Goal: Browse casually

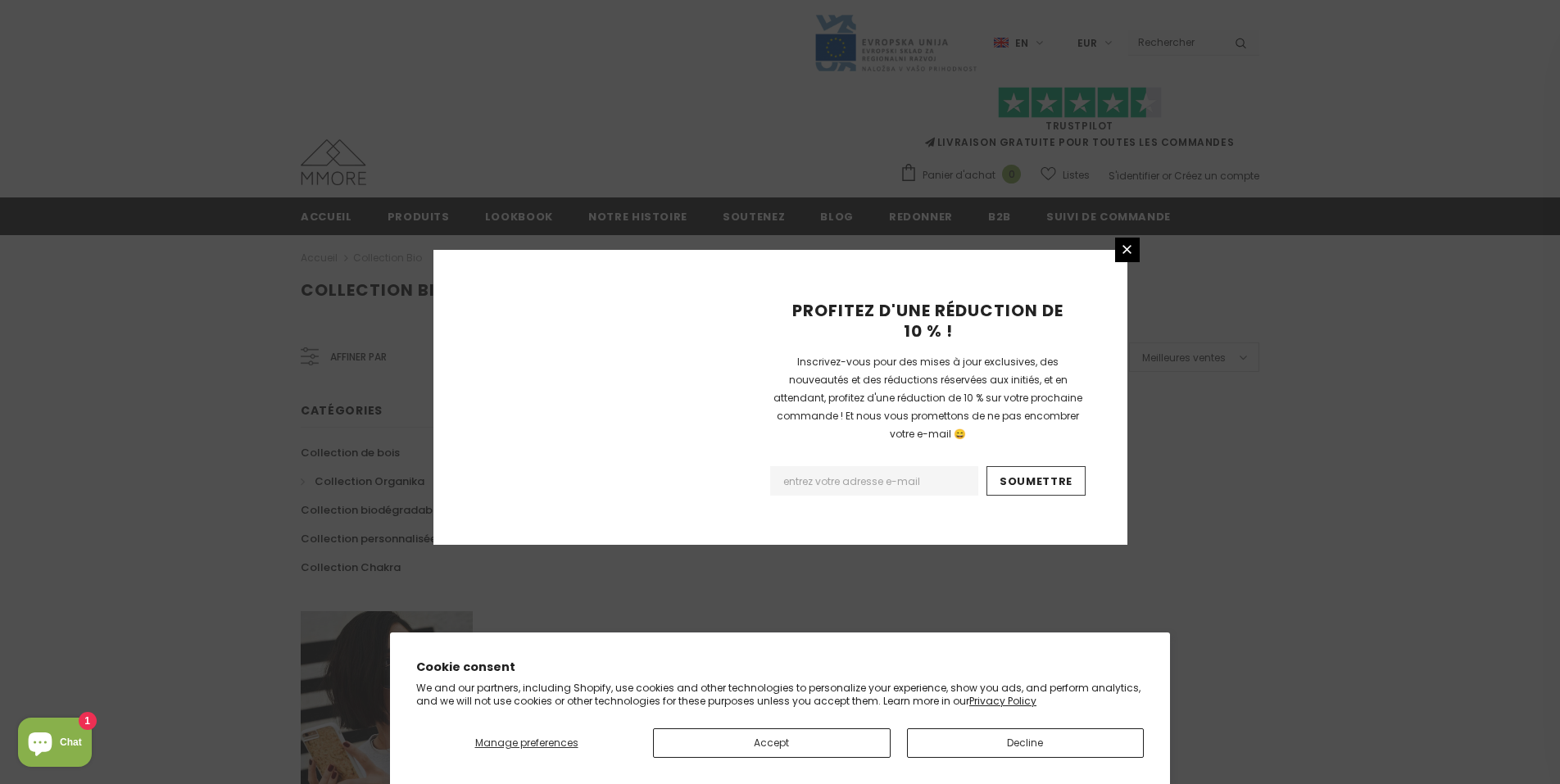
scroll to position [935, 0]
